Goal: Information Seeking & Learning: Learn about a topic

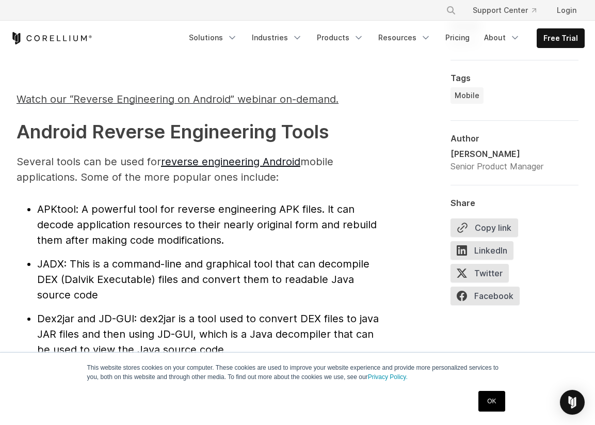
scroll to position [996, 0]
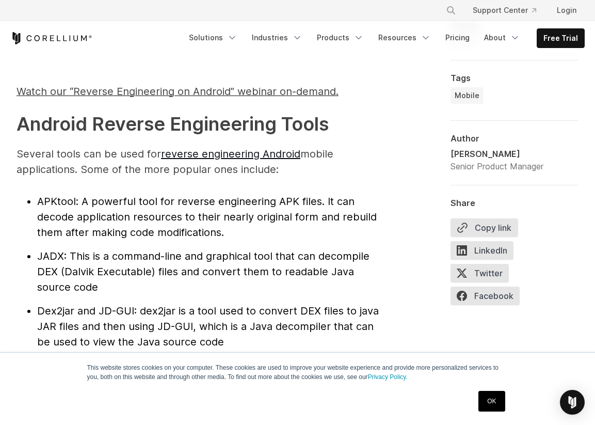
click at [71, 205] on span "APKtool" at bounding box center [56, 201] width 39 height 12
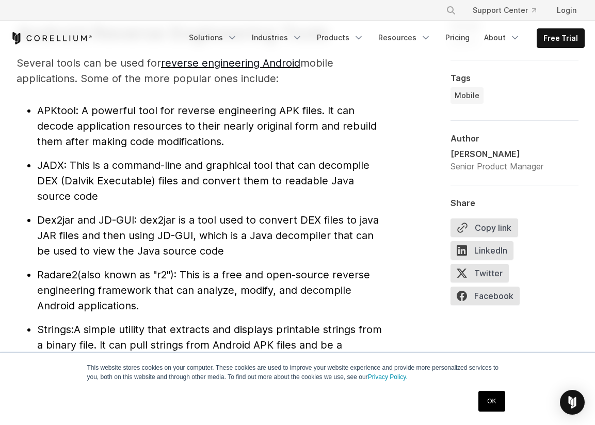
scroll to position [1072, 0]
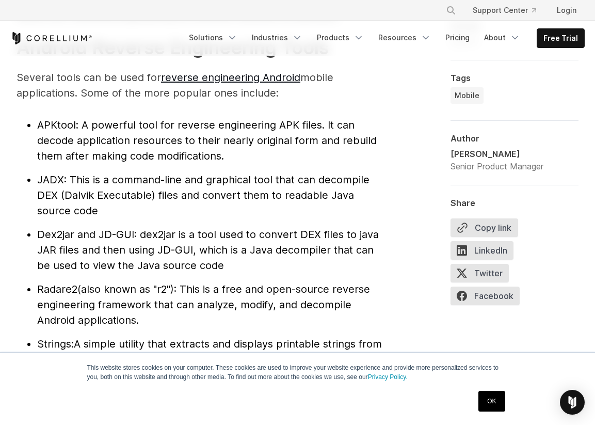
click at [52, 123] on span "APKtool" at bounding box center [56, 125] width 39 height 12
click at [244, 82] on link "reverse engineering Android" at bounding box center [230, 77] width 139 height 12
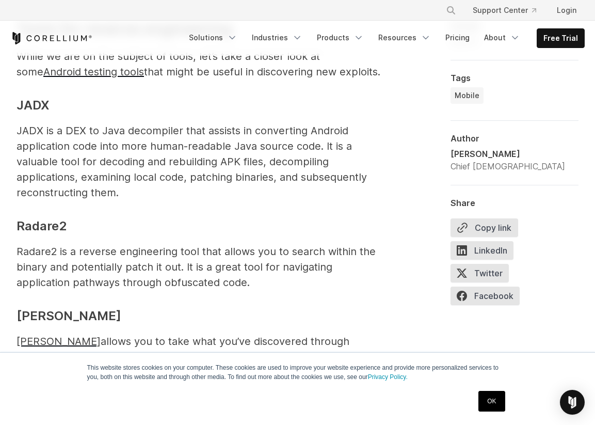
scroll to position [1816, 0]
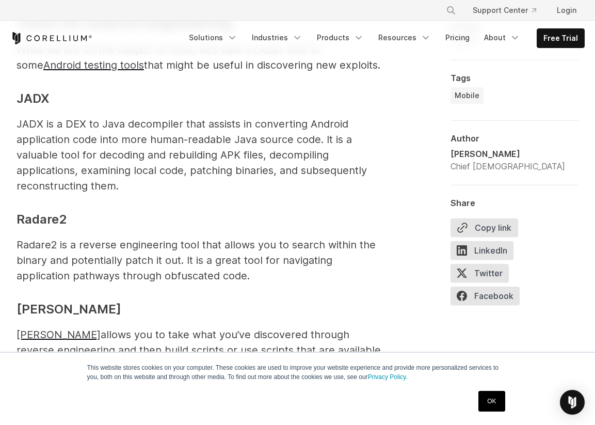
click at [171, 246] on p "Radare2 is a reverse engineering tool that allows you to search within the bina…" at bounding box center [201, 260] width 369 height 46
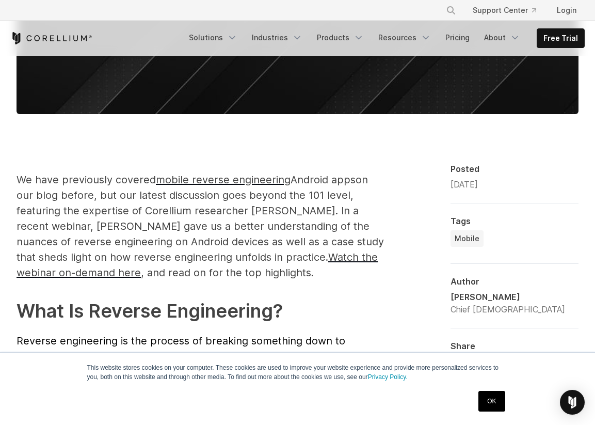
scroll to position [422, 0]
